Goal: Information Seeking & Learning: Learn about a topic

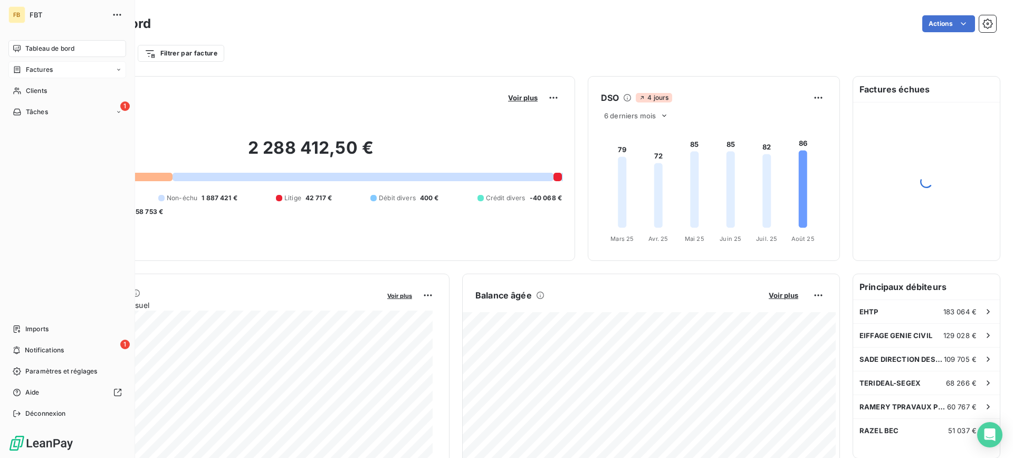
click at [26, 75] on div "Factures" at bounding box center [67, 69] width 118 height 17
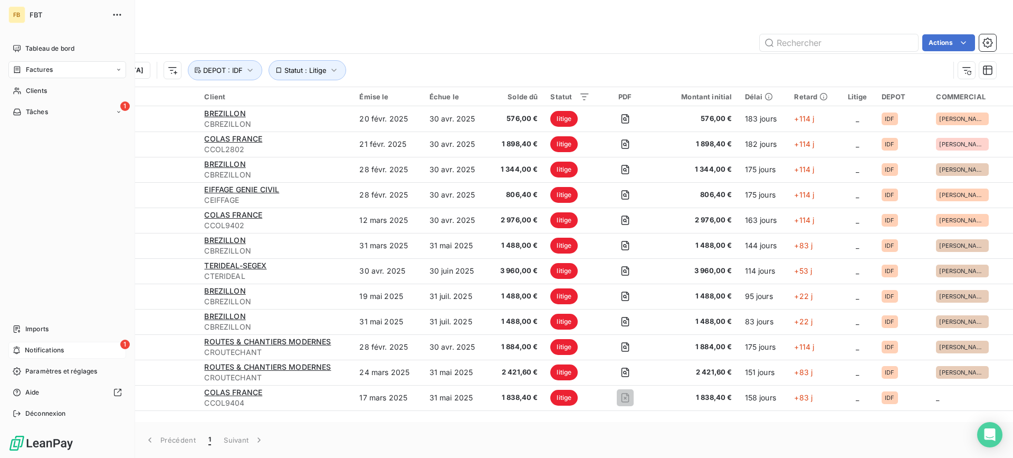
click at [20, 351] on icon at bounding box center [17, 350] width 8 height 8
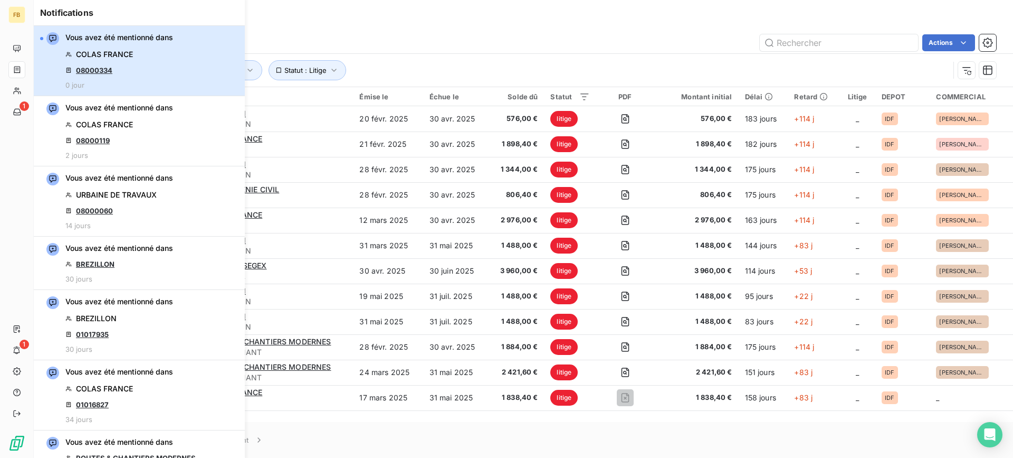
click at [117, 68] on div "Vous avez été mentionné dans COLAS FRANCE 08000334 0 jour" at bounding box center [119, 60] width 108 height 57
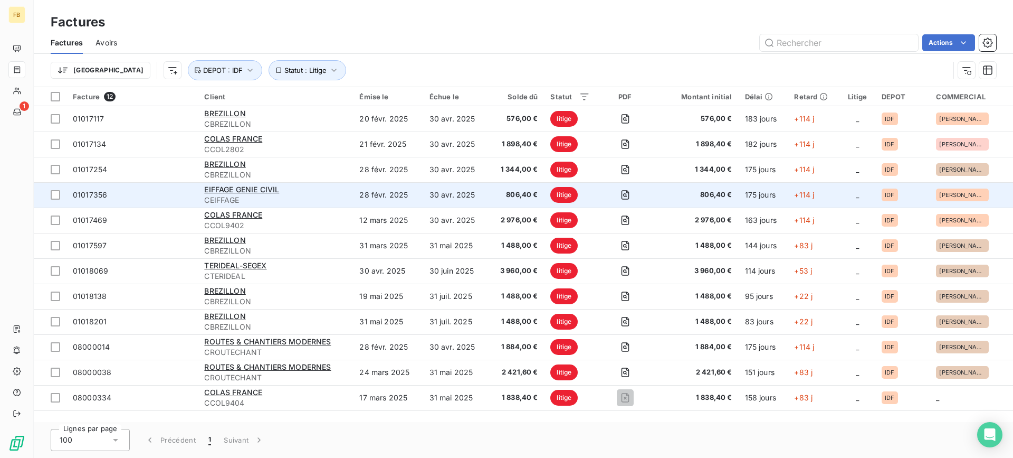
click at [311, 202] on span "CEIFFAGE" at bounding box center [275, 200] width 143 height 11
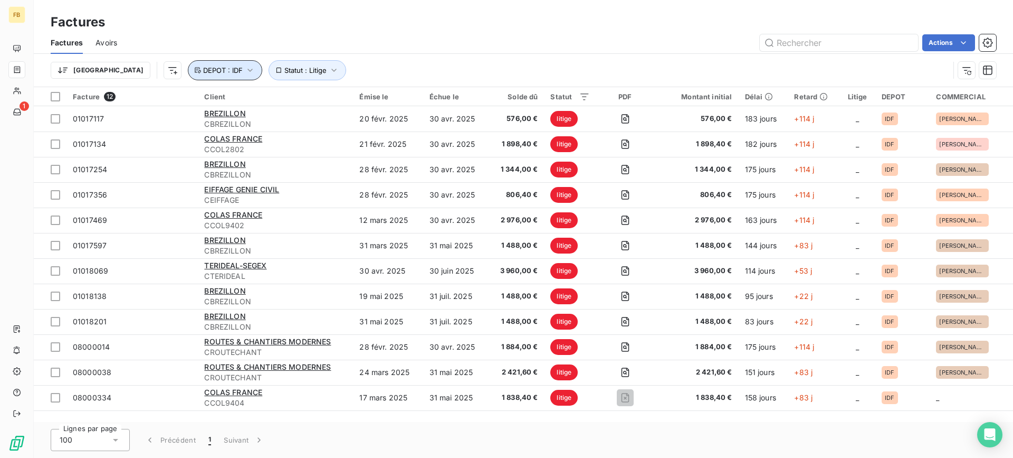
click at [203, 71] on span "DEPOT : IDF" at bounding box center [223, 70] width 40 height 8
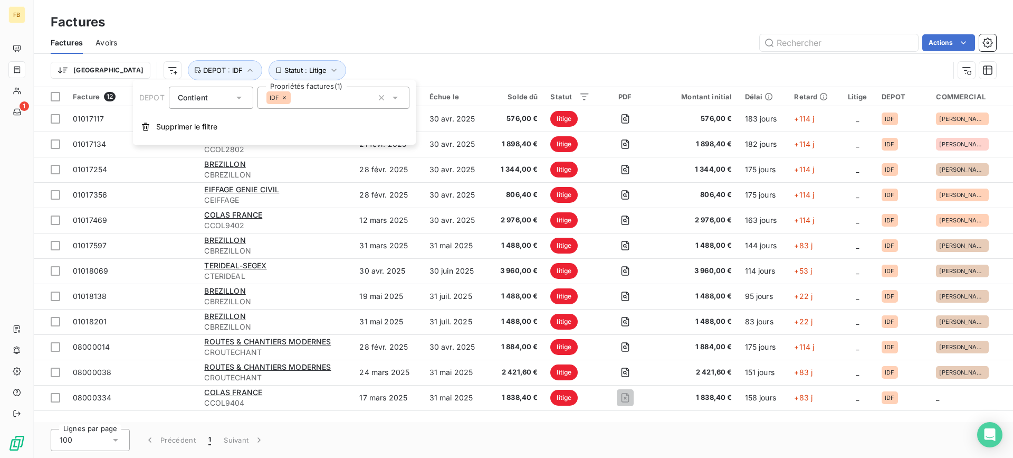
click at [308, 102] on div "IDF" at bounding box center [334, 98] width 152 height 22
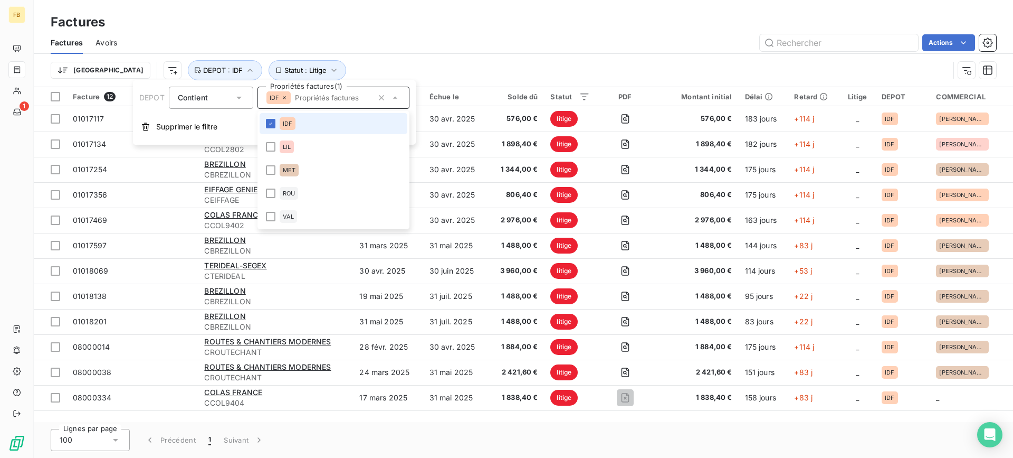
click at [286, 100] on icon at bounding box center [284, 97] width 6 height 6
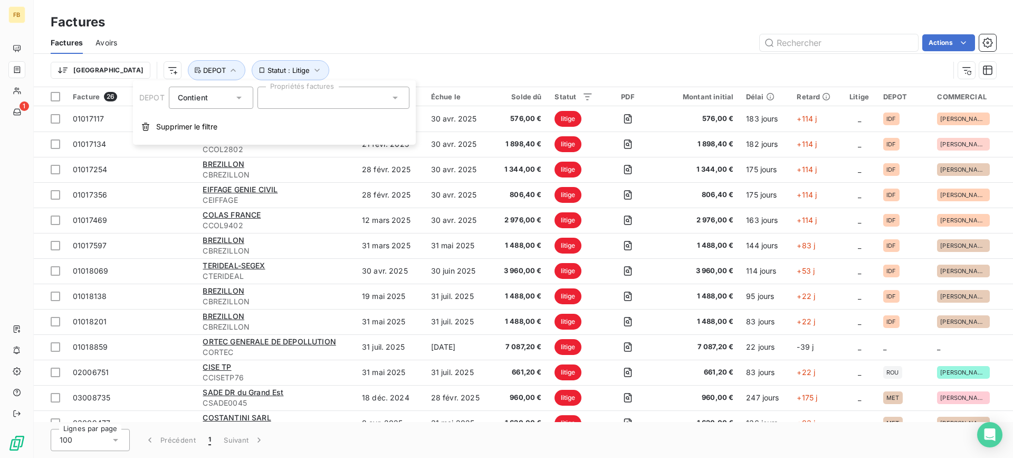
click at [286, 100] on div at bounding box center [334, 98] width 152 height 22
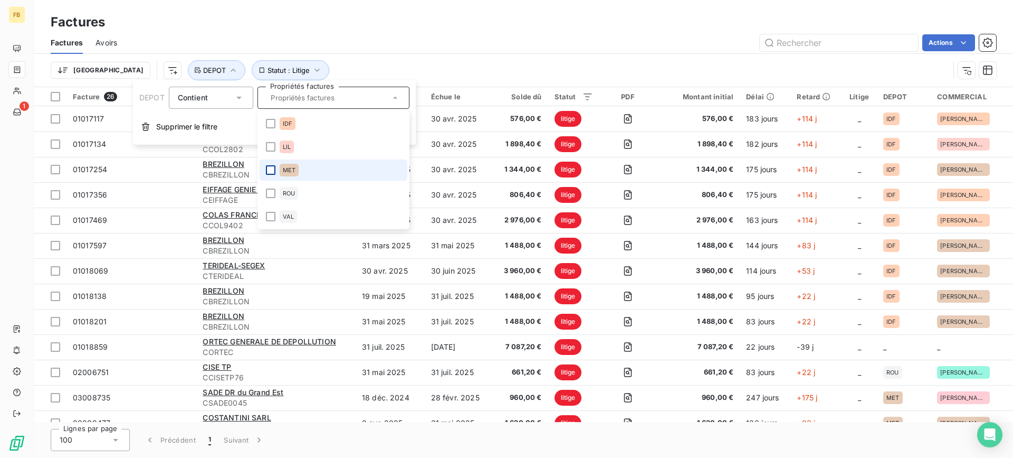
click at [269, 170] on div at bounding box center [271, 170] width 10 height 10
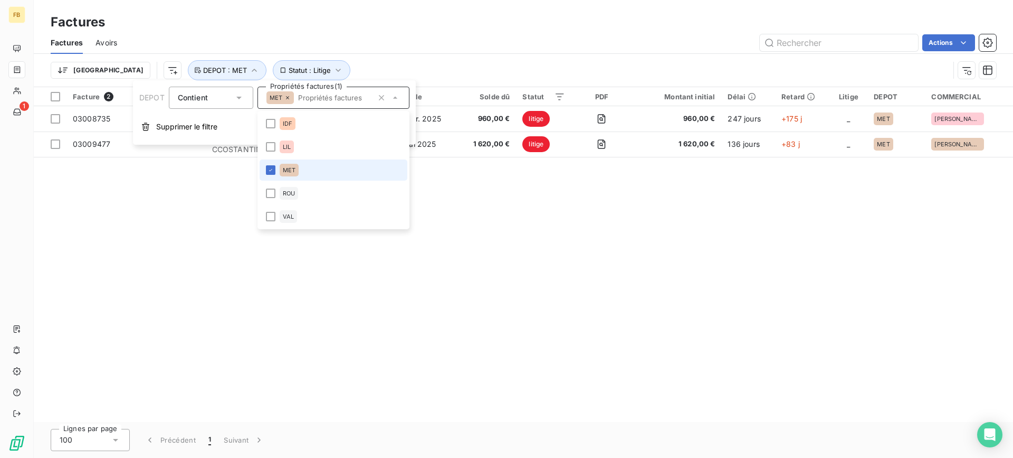
click at [272, 162] on li "MET" at bounding box center [334, 169] width 148 height 21
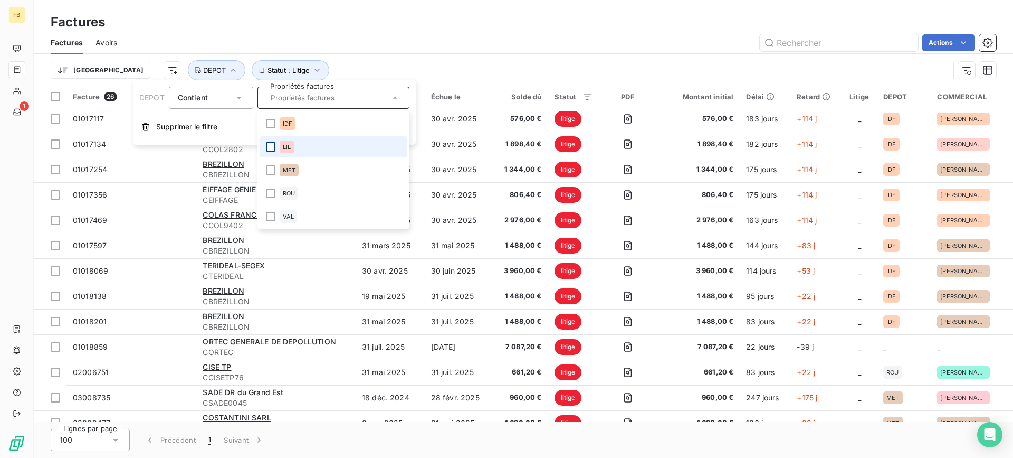
click at [272, 148] on div at bounding box center [271, 147] width 10 height 10
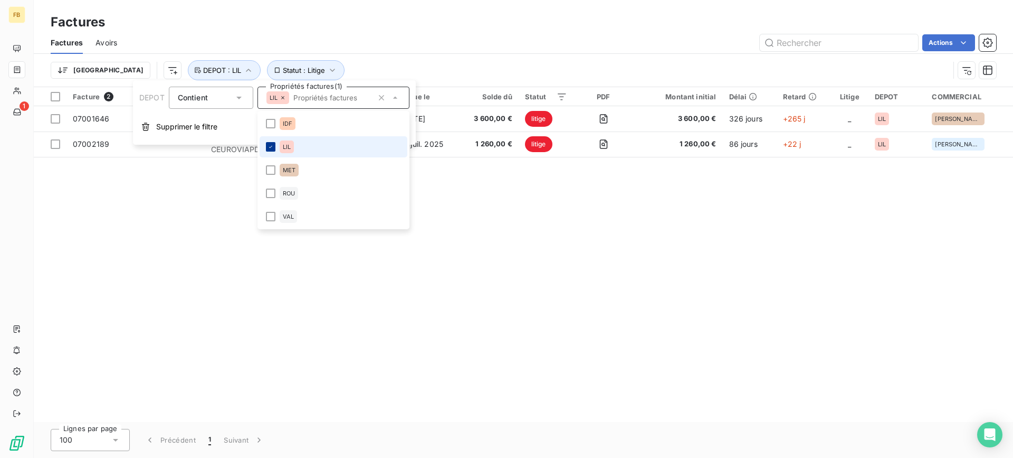
click at [272, 148] on icon at bounding box center [271, 147] width 6 height 6
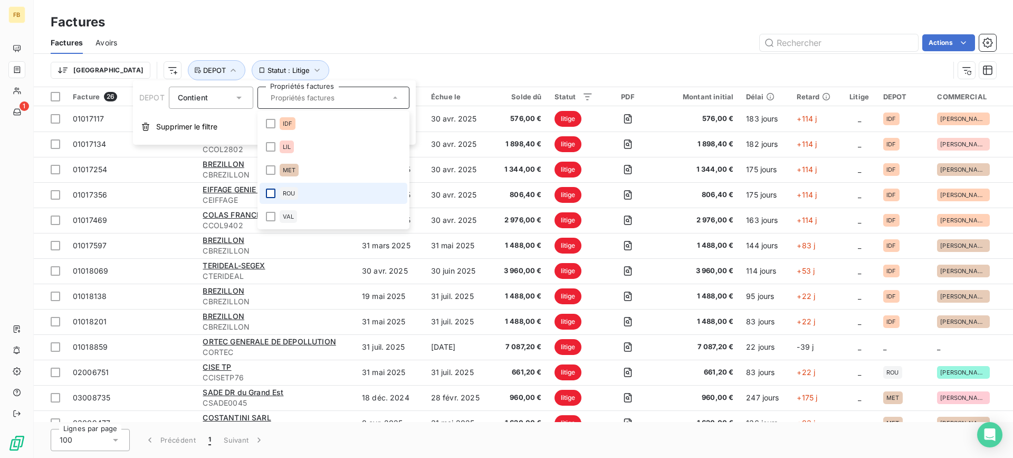
click at [269, 192] on div at bounding box center [271, 193] width 10 height 10
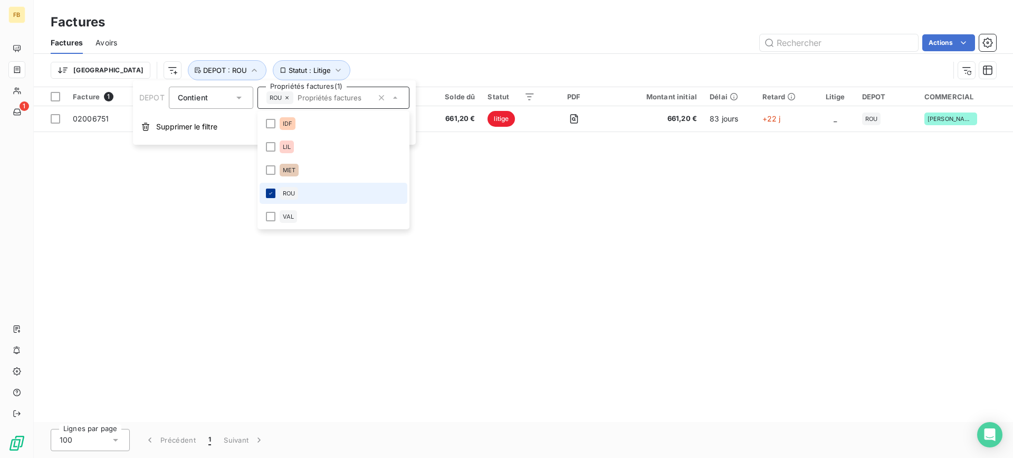
click at [269, 192] on icon at bounding box center [271, 193] width 6 height 6
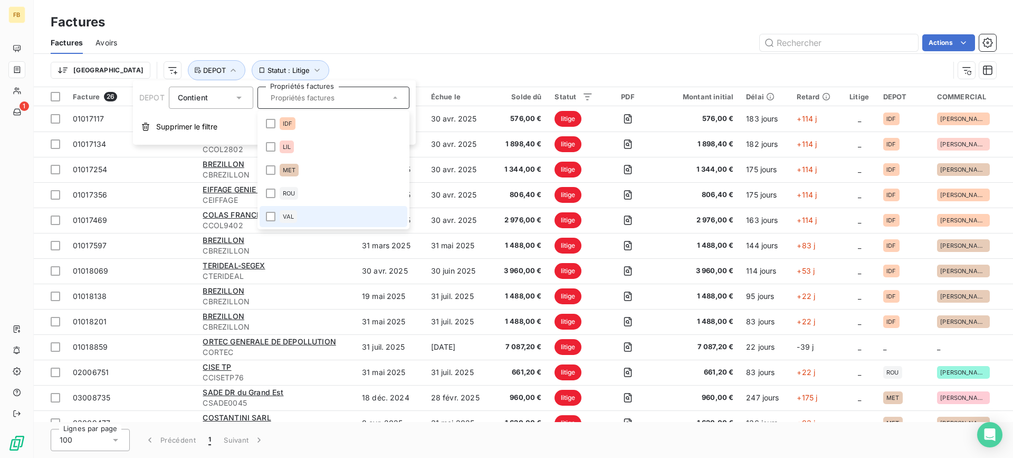
click at [276, 215] on li "VAL" at bounding box center [334, 216] width 148 height 21
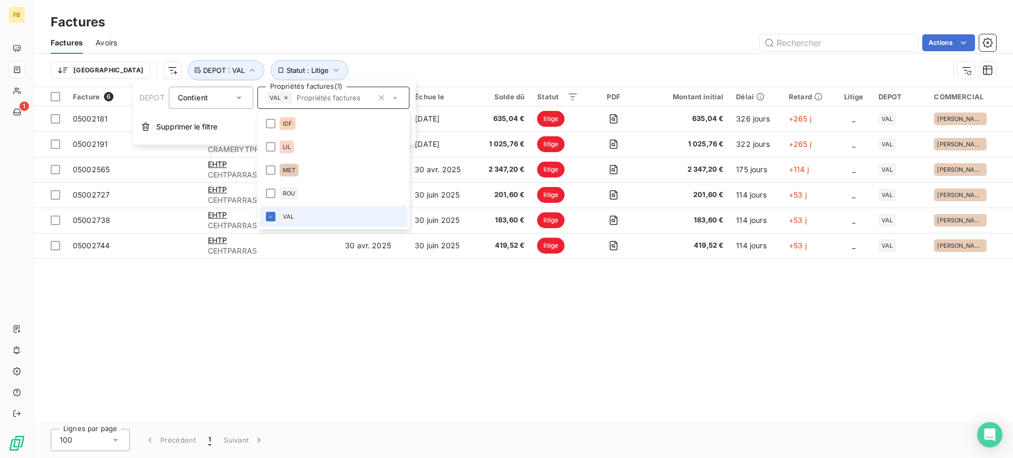
click at [276, 215] on li "VAL" at bounding box center [334, 216] width 148 height 21
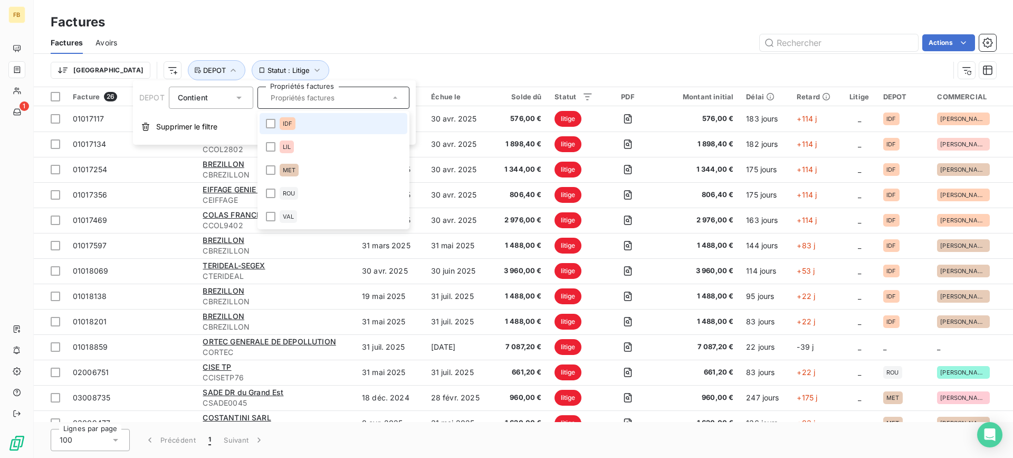
click at [276, 128] on li "IDF" at bounding box center [334, 123] width 148 height 21
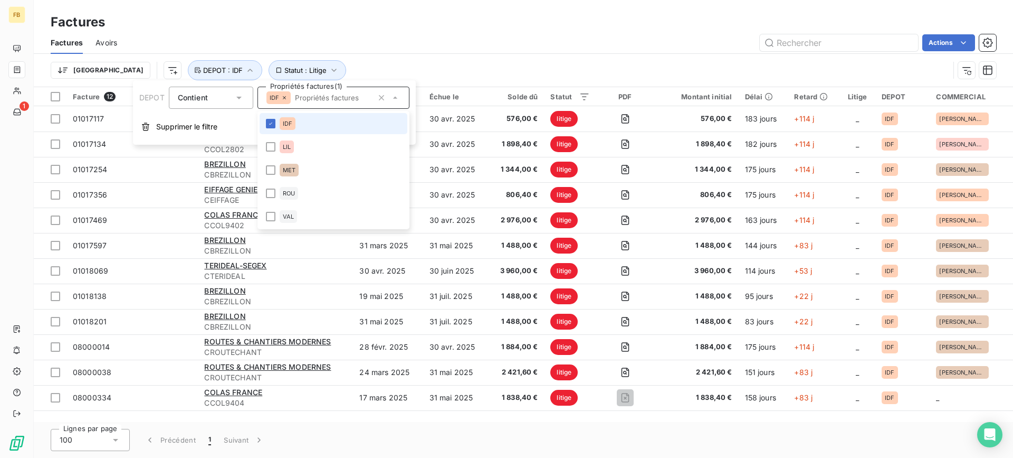
click at [276, 128] on li "IDF" at bounding box center [334, 123] width 148 height 21
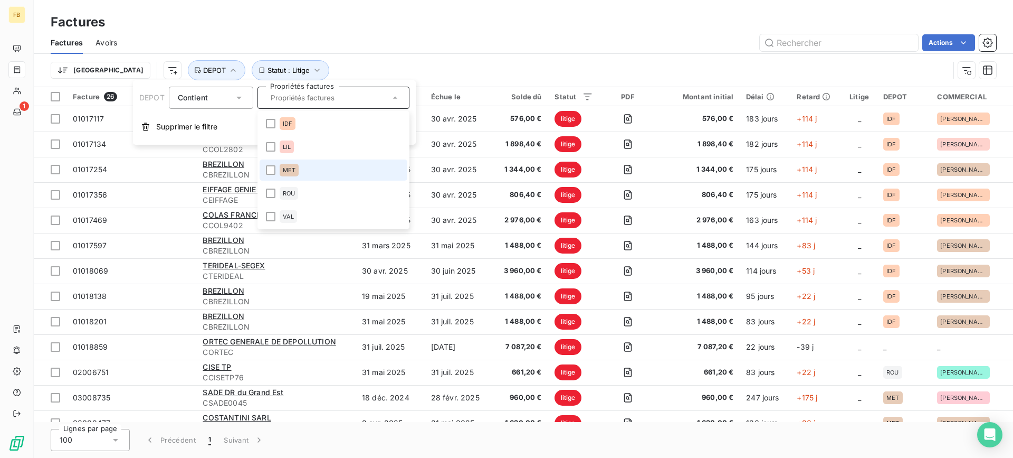
click at [264, 171] on li "MET" at bounding box center [334, 169] width 148 height 21
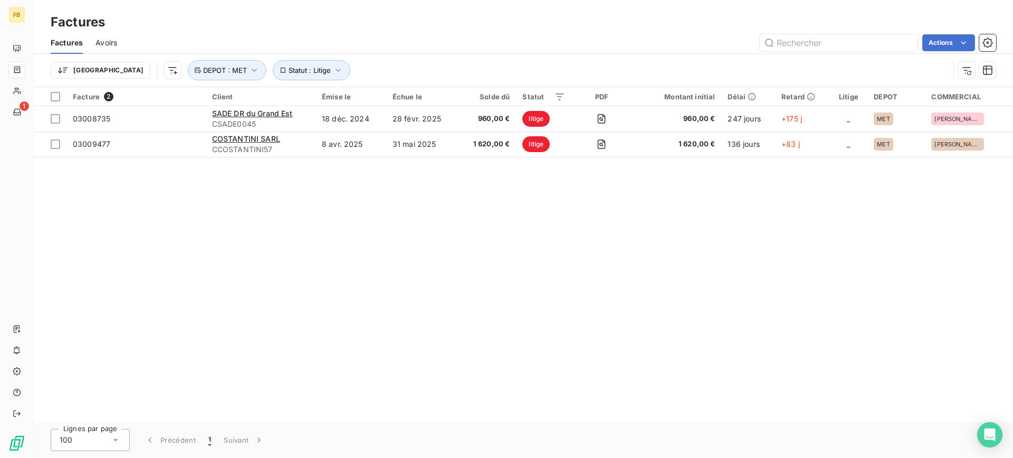
click at [378, 50] on div "Actions" at bounding box center [563, 42] width 867 height 17
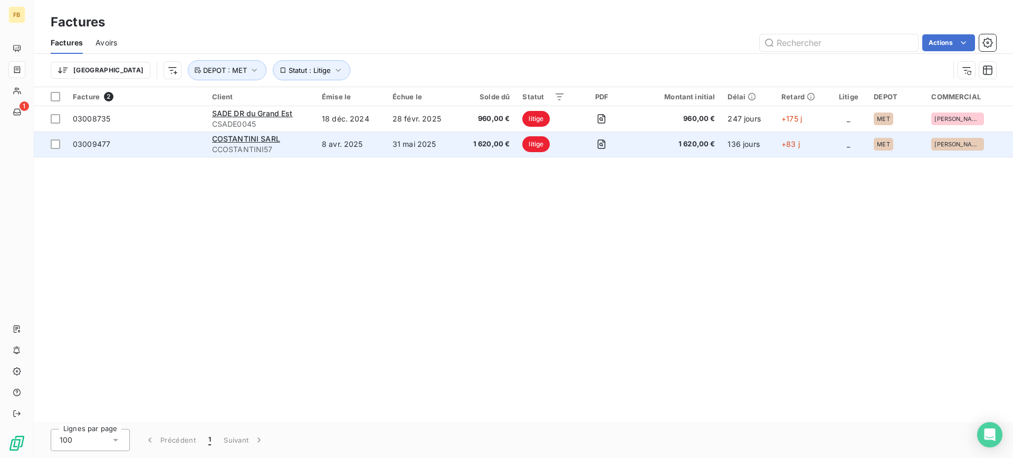
click at [314, 147] on td "COSTANTINI SARL CCOSTANTINI57" at bounding box center [261, 143] width 110 height 25
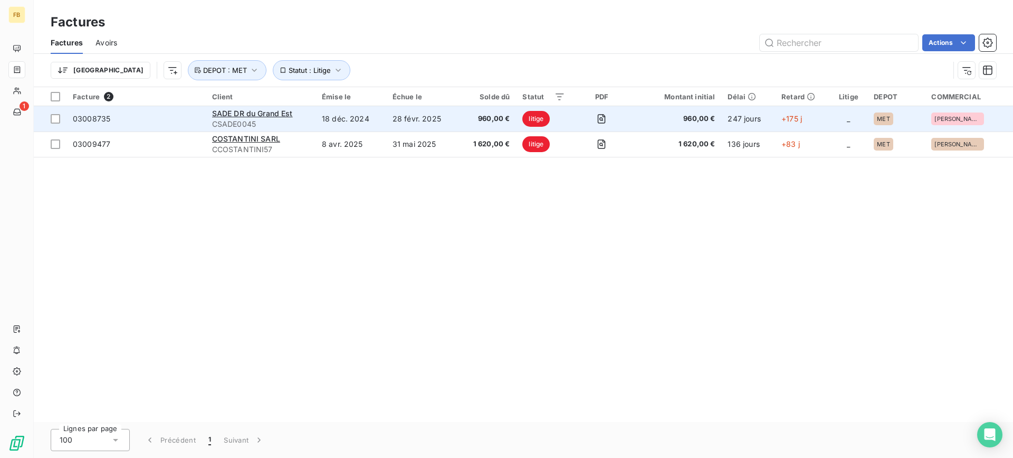
click at [349, 120] on td "18 déc. 2024" at bounding box center [351, 118] width 71 height 25
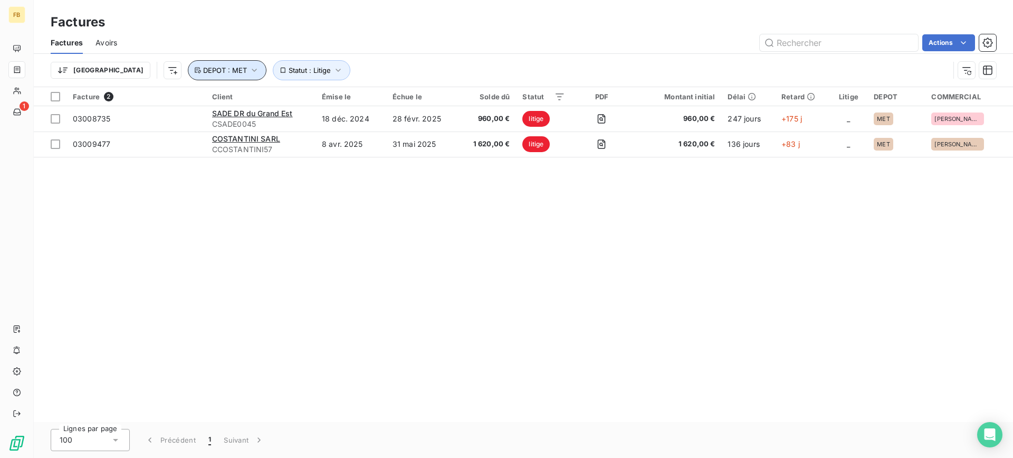
click at [203, 72] on span "DEPOT : MET" at bounding box center [225, 70] width 44 height 8
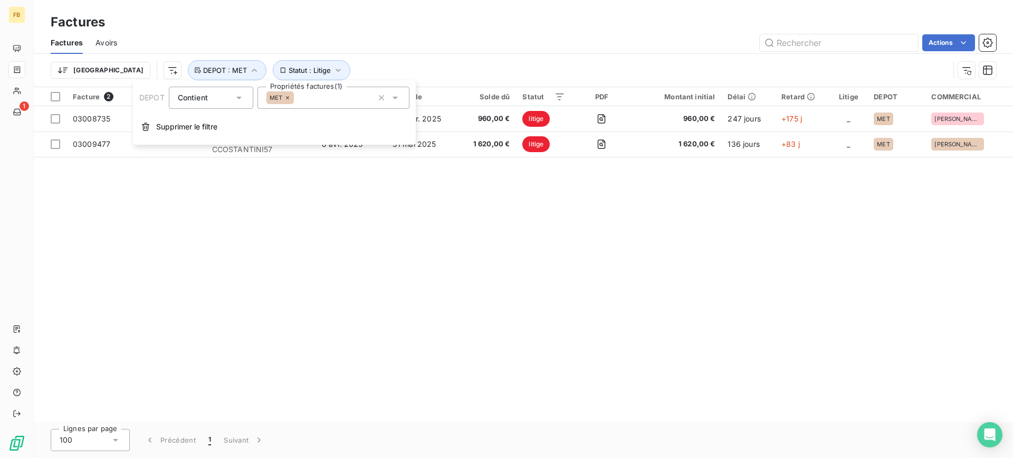
click at [288, 97] on icon at bounding box center [287, 97] width 6 height 6
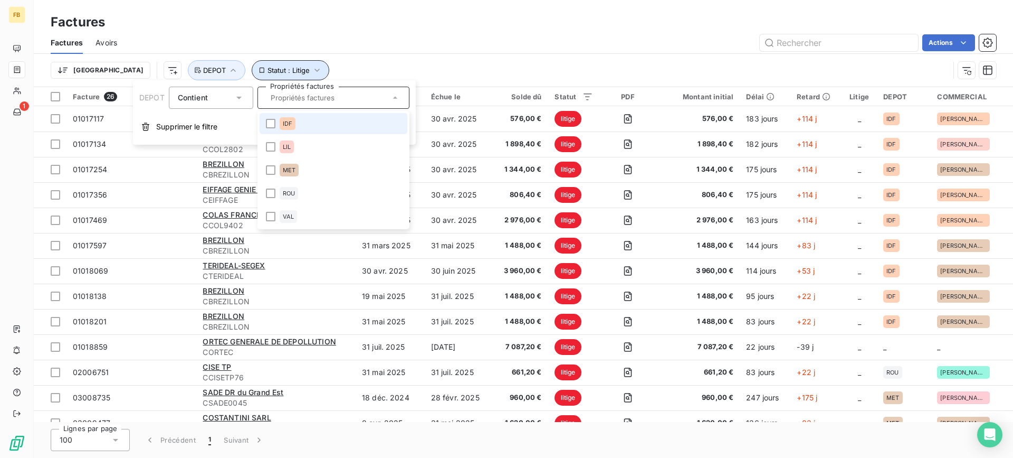
click at [268, 74] on span "Statut : Litige" at bounding box center [289, 70] width 42 height 8
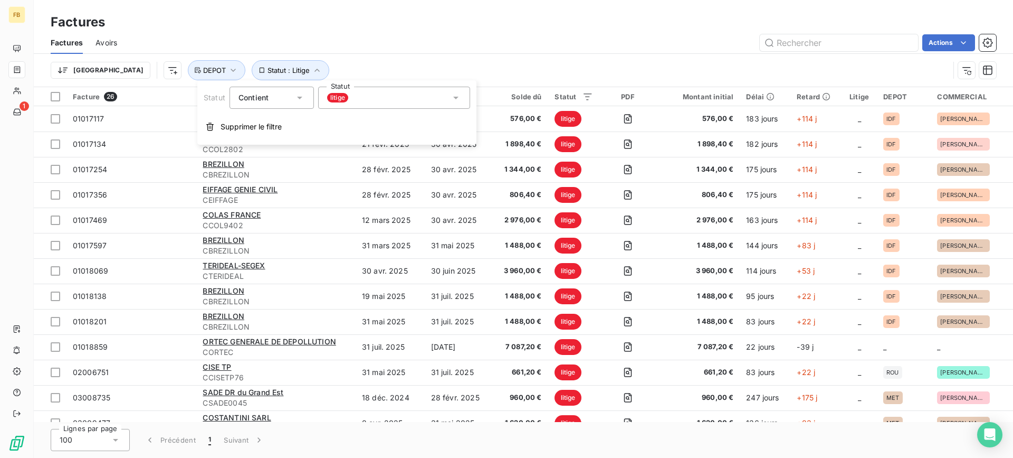
click at [384, 106] on div "litige" at bounding box center [394, 98] width 152 height 22
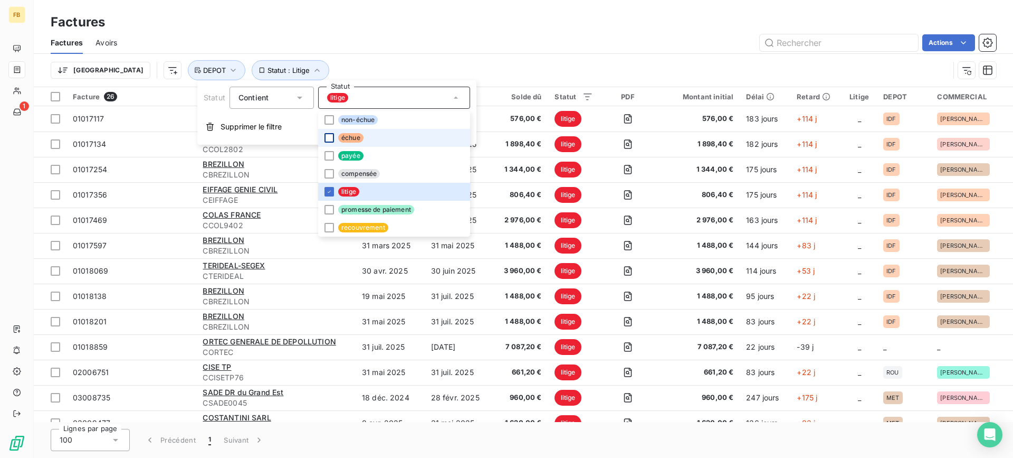
click at [330, 139] on div at bounding box center [330, 138] width 10 height 10
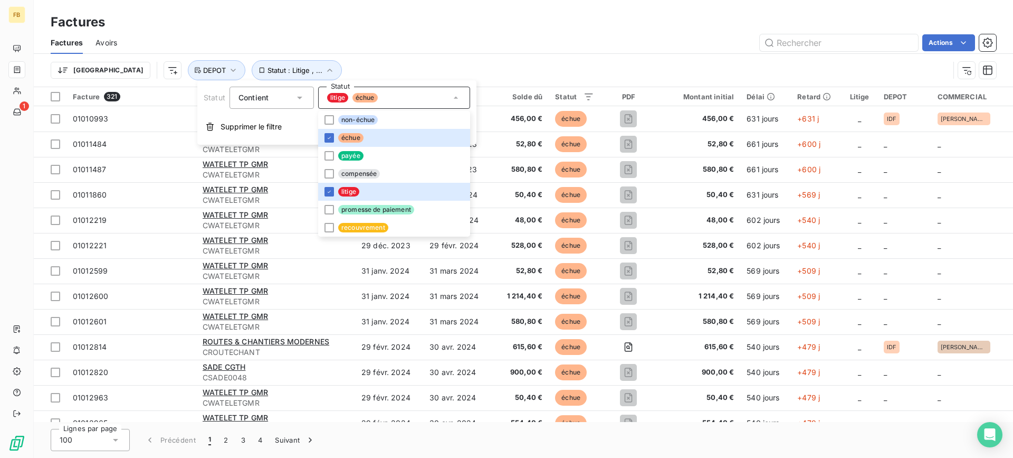
click at [424, 45] on div "Actions" at bounding box center [563, 42] width 867 height 17
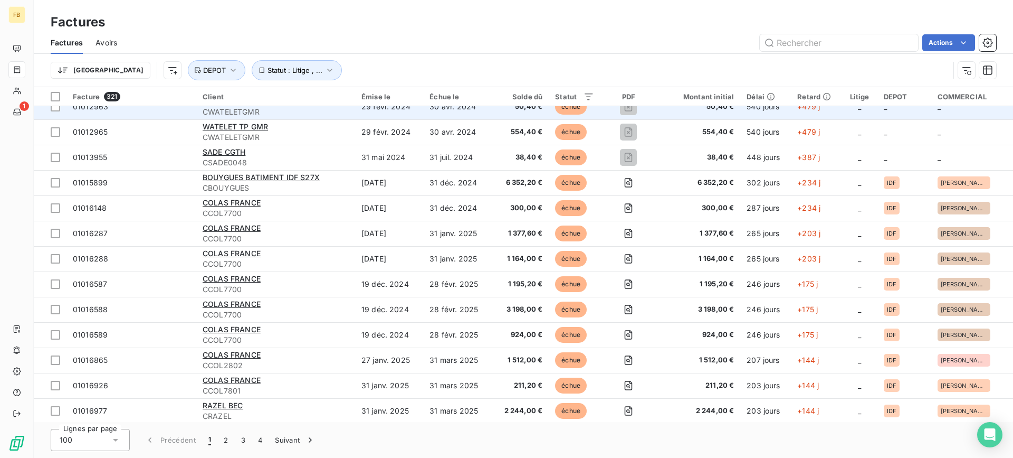
scroll to position [369, 0]
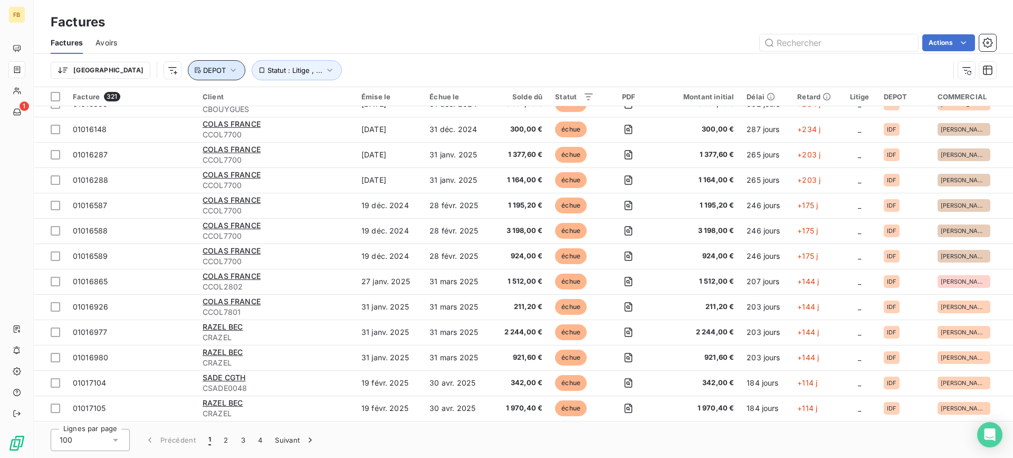
click at [188, 78] on button "DEPOT" at bounding box center [217, 70] width 58 height 20
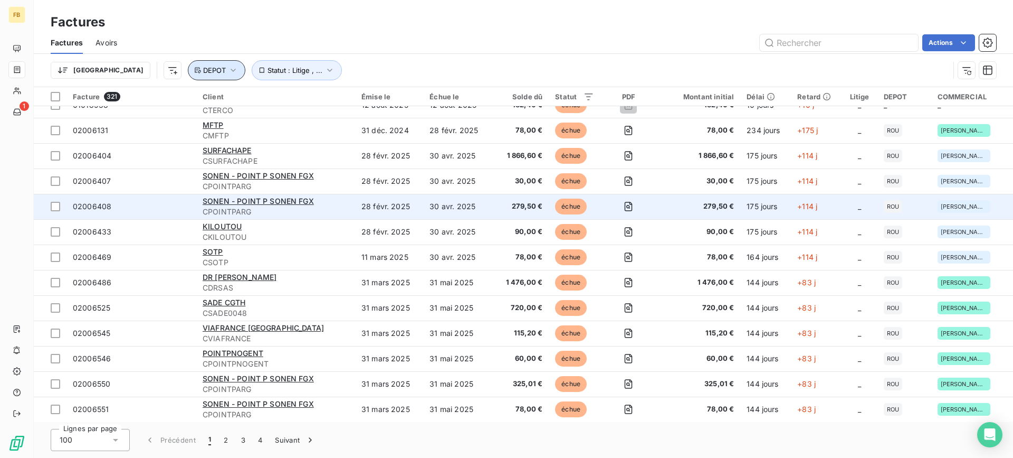
scroll to position [2218, 0]
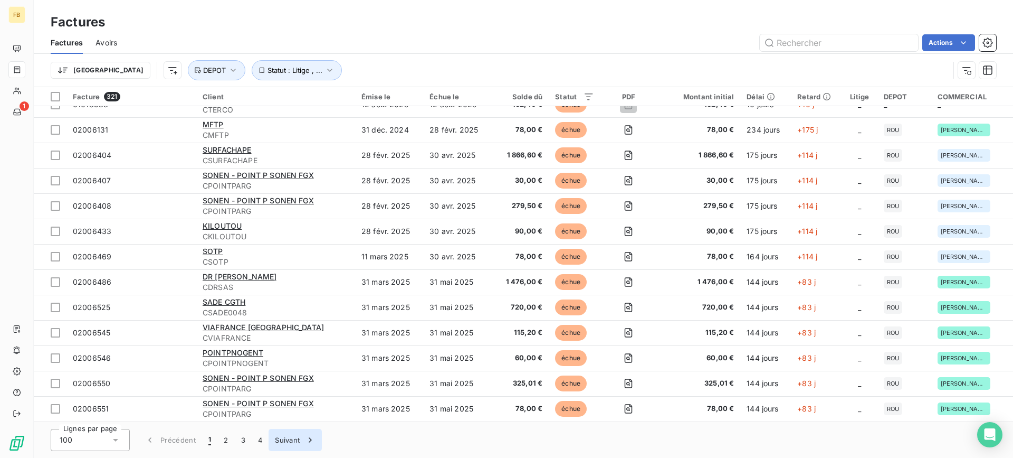
click at [298, 434] on button "Suivant" at bounding box center [295, 440] width 53 height 22
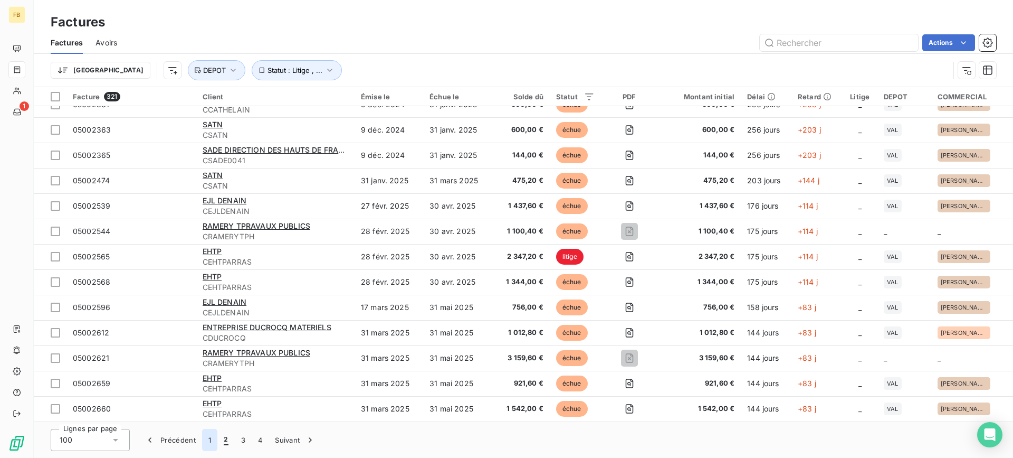
click at [203, 439] on button "1" at bounding box center [209, 440] width 15 height 22
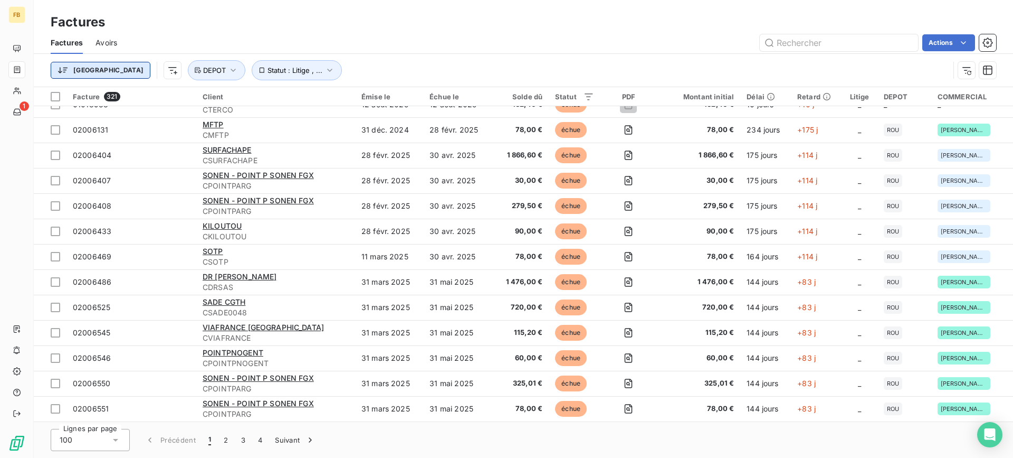
click at [72, 71] on html "FB 1 Factures Factures Avoirs Actions Trier Statut : Litige , ... DEPOT Facture…" at bounding box center [506, 229] width 1013 height 458
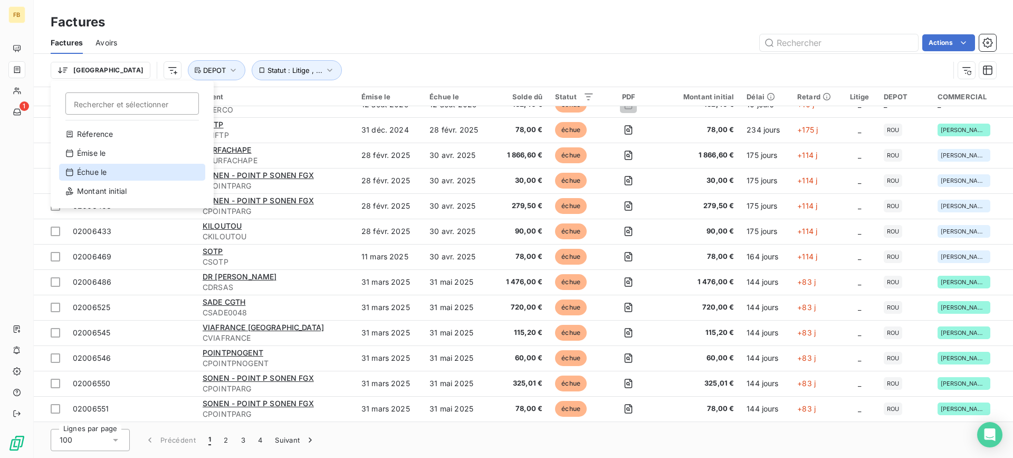
click at [151, 177] on div "Échue le" at bounding box center [132, 172] width 146 height 17
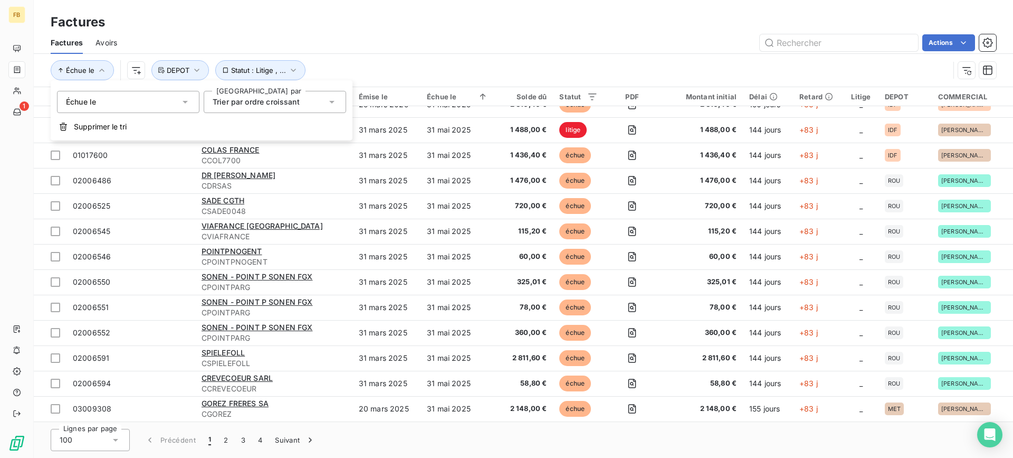
click at [574, 37] on div "Actions" at bounding box center [563, 42] width 867 height 17
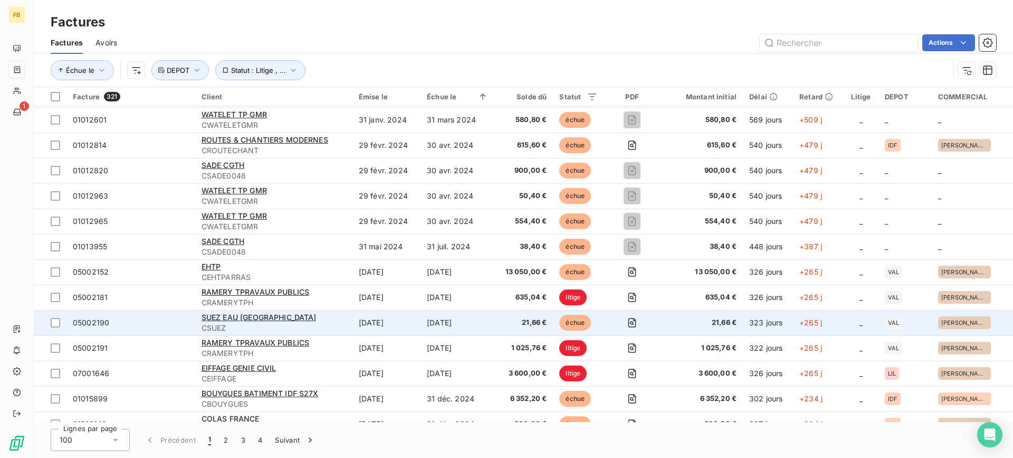
scroll to position [211, 0]
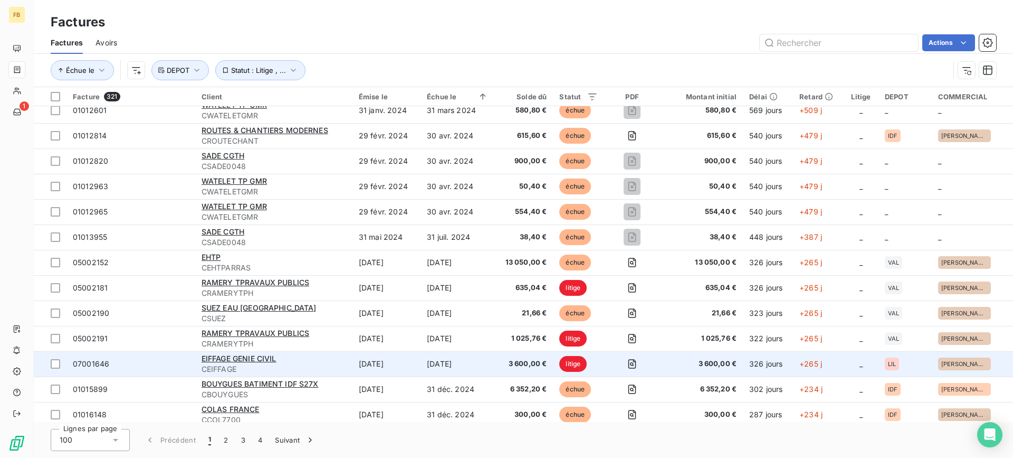
click at [386, 359] on td "[DATE]" at bounding box center [387, 363] width 68 height 25
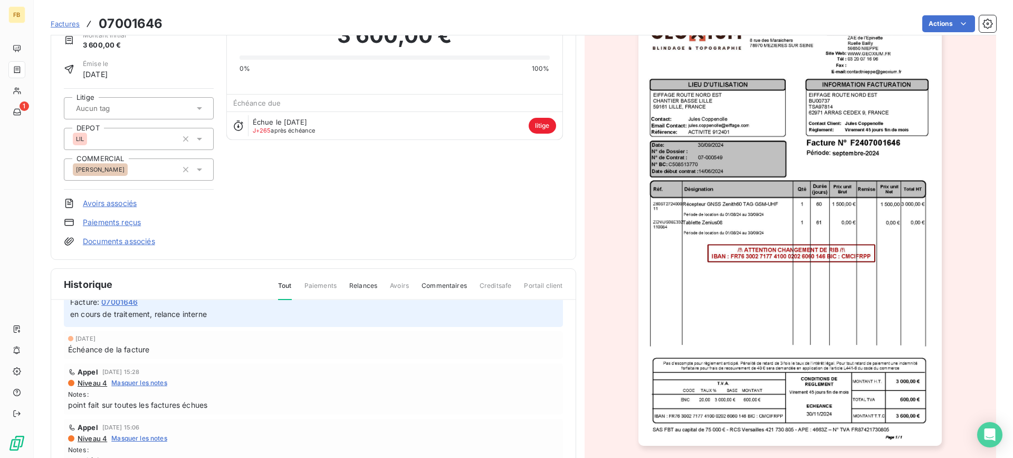
scroll to position [127, 0]
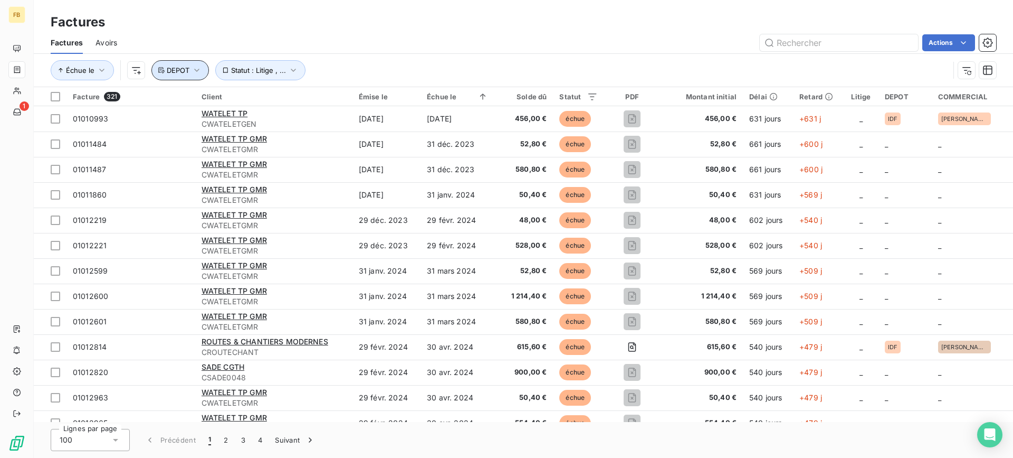
click at [179, 67] on span "DEPOT" at bounding box center [178, 70] width 23 height 8
click at [299, 98] on div at bounding box center [352, 98] width 152 height 22
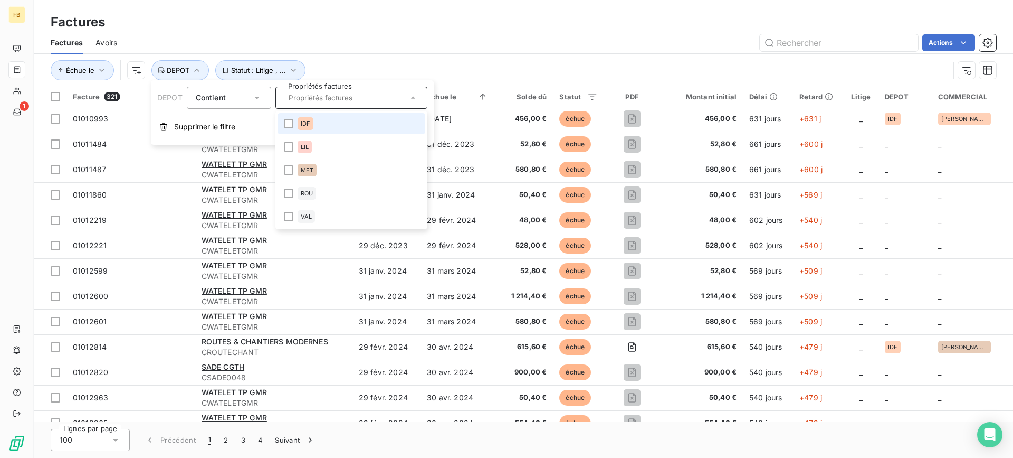
click at [284, 129] on li "IDF" at bounding box center [352, 123] width 148 height 21
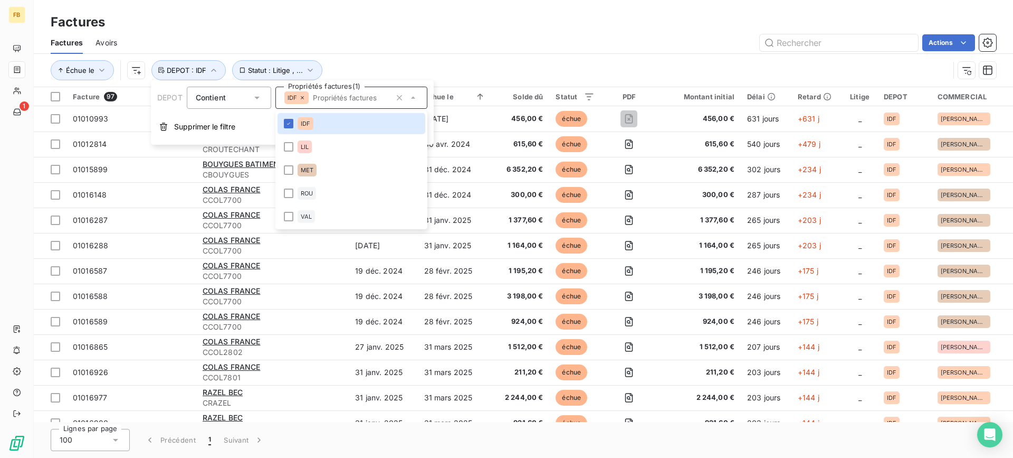
click at [621, 29] on div "Factures" at bounding box center [524, 22] width 980 height 19
